Goal: Task Accomplishment & Management: Complete application form

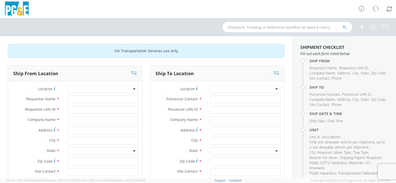
click at [135, 90] on div at bounding box center [103, 90] width 70 height 8
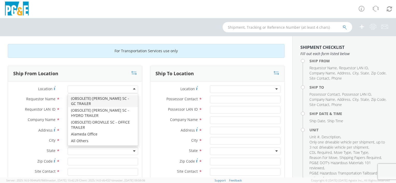
click at [122, 89] on div at bounding box center [103, 90] width 70 height 8
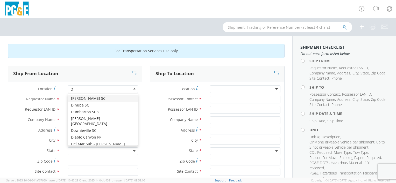
type input "Da"
type input "PG&E"
type input "[STREET_ADDRESS]"
type input "[PERSON_NAME]"
type input "95616"
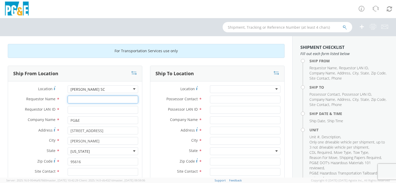
click at [80, 99] on input "Requestor Name *" at bounding box center [103, 100] width 70 height 8
type input "[PERSON_NAME]"
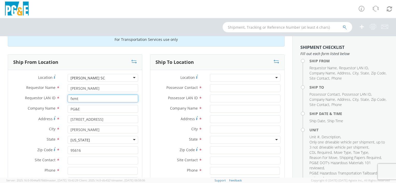
scroll to position [52, 0]
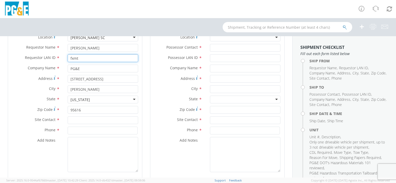
type input "fxmt"
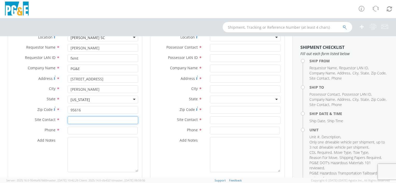
click at [103, 121] on input "text" at bounding box center [103, 121] width 70 height 8
type input "2"
click at [80, 121] on input "[PERSON_NAME]" at bounding box center [103, 121] width 70 height 8
click at [77, 122] on input "[PERSON_NAME]" at bounding box center [103, 121] width 70 height 8
type input "[PERSON_NAME]"
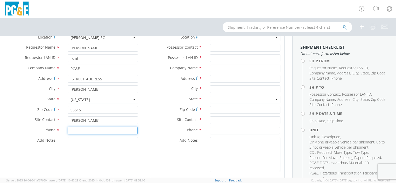
click at [95, 133] on input at bounding box center [103, 131] width 70 height 8
click at [107, 132] on input at bounding box center [103, 131] width 70 height 8
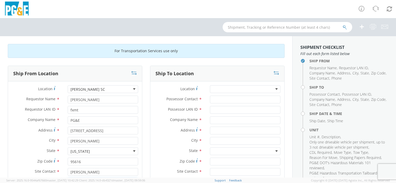
type input "[PHONE_NUMBER]"
click at [223, 87] on div at bounding box center [245, 90] width 70 height 8
click at [272, 89] on div at bounding box center [245, 90] width 70 height 8
click at [273, 89] on div at bounding box center [245, 90] width 70 height 8
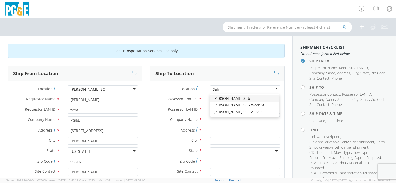
type input "[PERSON_NAME]"
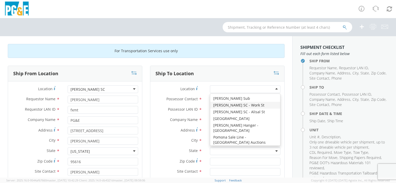
type input "PG&E"
type input "[STREET_ADDRESS]"
type input "[PERSON_NAME]"
type input "93901"
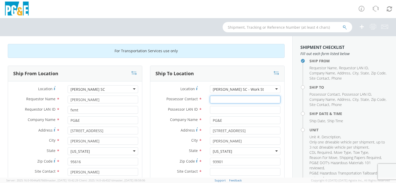
click at [237, 102] on input "Possessor Contact *" at bounding box center [245, 100] width 70 height 8
click at [239, 100] on input "[PERSON_NAME]" at bounding box center [245, 100] width 70 height 8
type input "[PERSON_NAME]"
click at [222, 109] on input "Possessor LAN ID *" at bounding box center [245, 110] width 70 height 8
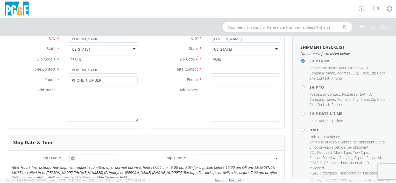
scroll to position [104, 0]
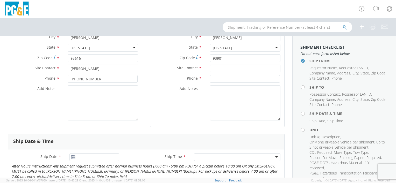
type input "fxcy"
click at [234, 68] on input "text" at bounding box center [245, 69] width 70 height 8
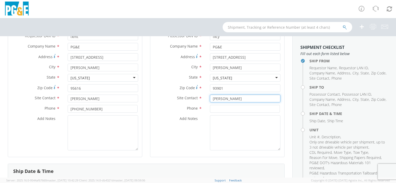
scroll to position [78, 0]
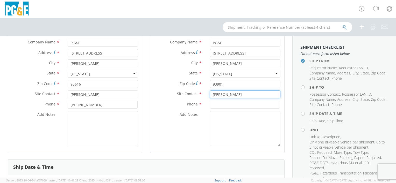
type input "[PERSON_NAME]"
click at [211, 105] on input at bounding box center [245, 105] width 70 height 8
type input "[PHONE_NUMBER]"
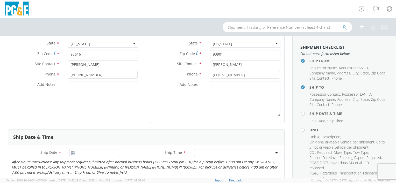
scroll to position [181, 0]
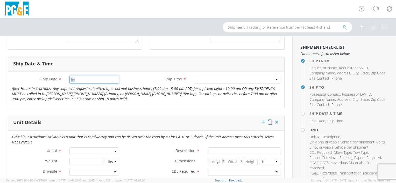
click at [69, 79] on input "Ship Date *" at bounding box center [94, 80] width 50 height 8
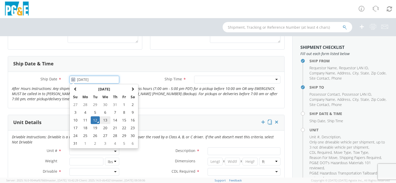
click at [103, 120] on td "13" at bounding box center [105, 121] width 11 height 8
type input "[DATE]"
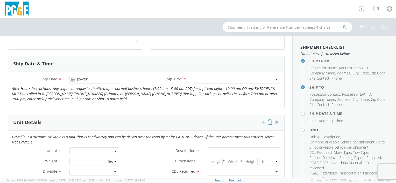
click at [221, 81] on div at bounding box center [237, 80] width 86 height 8
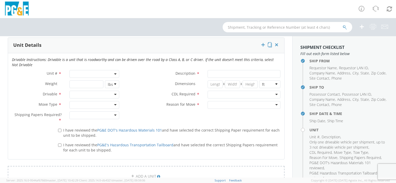
scroll to position [259, 0]
click at [103, 74] on span at bounding box center [94, 74] width 50 height 8
click at [103, 80] on input "search" at bounding box center [94, 83] width 46 height 8
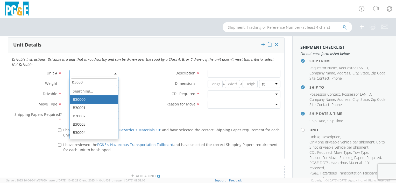
type input "b30503"
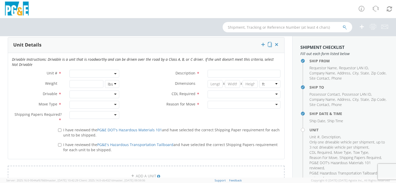
click at [142, 91] on label "CDL Required *" at bounding box center [163, 94] width 81 height 7
click at [92, 73] on span at bounding box center [94, 74] width 50 height 8
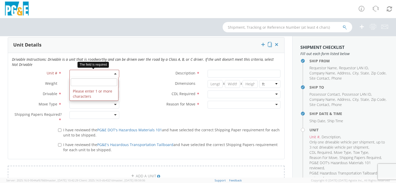
click at [88, 83] on input "search" at bounding box center [94, 83] width 46 height 8
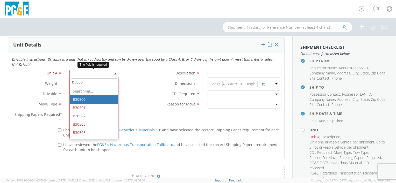
type input "b30503"
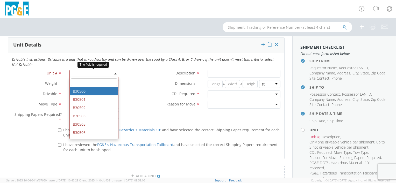
type input "PICKUP; 3/4T 4X4"
type input "9500"
select select "B30500"
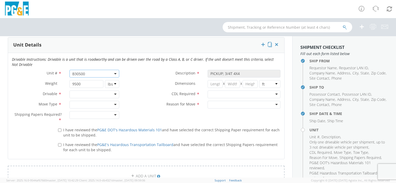
click at [95, 72] on span "B30500" at bounding box center [94, 74] width 44 height 5
click at [87, 82] on input "search" at bounding box center [94, 83] width 46 height 8
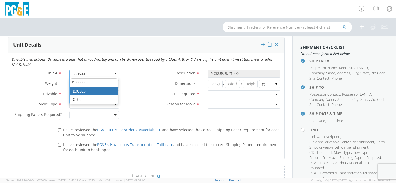
type input "b30503"
select select "B30503"
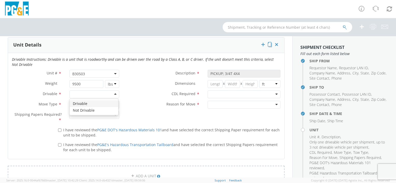
click at [111, 93] on div at bounding box center [94, 95] width 50 height 8
click at [83, 103] on div at bounding box center [94, 105] width 50 height 8
click at [102, 115] on div at bounding box center [94, 115] width 50 height 8
click at [59, 129] on input "I have reviewed the PG&E DOT's Hazardous Materials 101 and have selected the co…" at bounding box center [59, 130] width 3 height 3
checkbox input "true"
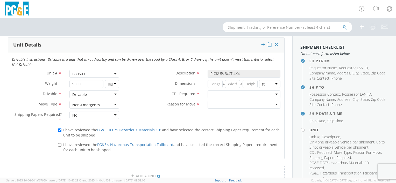
click at [63, 147] on span "I have reviewed the PG&E's Hazardous Transportation Tailboard and have selected…" at bounding box center [170, 148] width 214 height 10
click at [61, 147] on input "I have reviewed the PG&E's Hazardous Transportation Tailboard and have selected…" at bounding box center [59, 145] width 3 height 3
checkbox input "true"
click at [267, 94] on div at bounding box center [244, 95] width 73 height 8
click at [224, 103] on div at bounding box center [244, 105] width 73 height 8
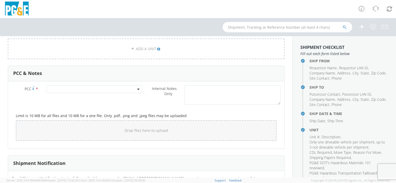
scroll to position [389, 0]
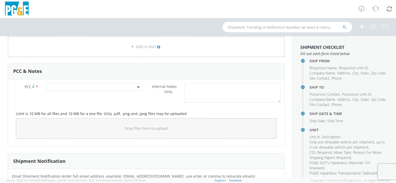
click at [141, 85] on div at bounding box center [94, 87] width 104 height 8
click at [137, 87] on b at bounding box center [138, 87] width 3 height 1
click at [106, 91] on span at bounding box center [94, 96] width 94 height 10
click at [105, 94] on input "number" at bounding box center [94, 96] width 92 height 8
click at [80, 94] on input "number" at bounding box center [94, 96] width 92 height 8
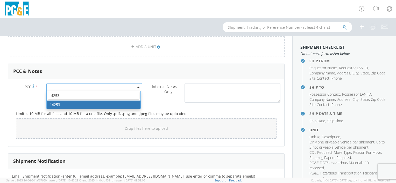
type input "14253"
select select "14253"
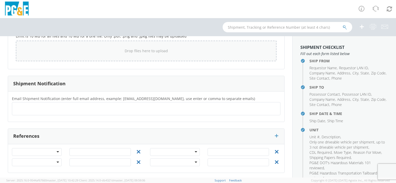
scroll to position [467, 0]
click at [57, 151] on div at bounding box center [37, 152] width 50 height 8
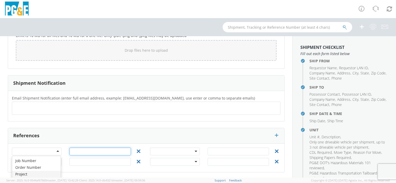
click at [81, 146] on div "Job Number Order Number Project Work Order Job Number Order Number Project Work…" at bounding box center [146, 158] width 276 height 29
click at [60, 106] on ul at bounding box center [146, 108] width 264 height 9
click at [59, 102] on div at bounding box center [146, 108] width 268 height 13
type input "f"
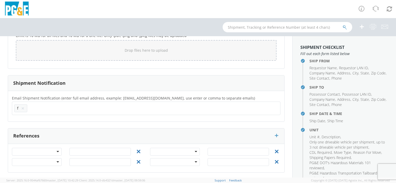
click at [19, 108] on li "f ×" at bounding box center [20, 109] width 13 height 8
click at [18, 107] on span "f" at bounding box center [17, 108] width 1 height 5
click at [22, 107] on button "×" at bounding box center [22, 108] width 3 height 6
type input "[EMAIL_ADDRESS][DOMAIN_NAME]"
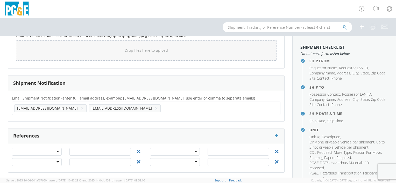
click at [104, 120] on div "Email Shipment Notification (enter full email address, example: [EMAIL_ADDRESS]…" at bounding box center [146, 106] width 276 height 31
click at [194, 150] on div at bounding box center [175, 152] width 50 height 8
click at [241, 151] on input "text" at bounding box center [238, 152] width 61 height 8
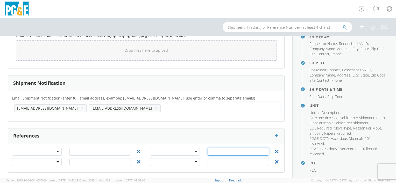
scroll to position [64, 0]
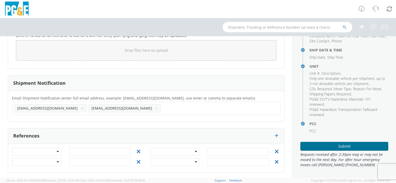
click at [317, 145] on button "Submit" at bounding box center [344, 146] width 88 height 9
